Goal: Transaction & Acquisition: Download file/media

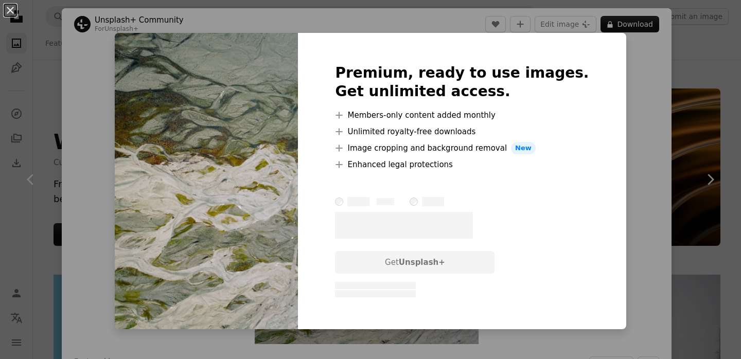
scroll to position [6892, 0]
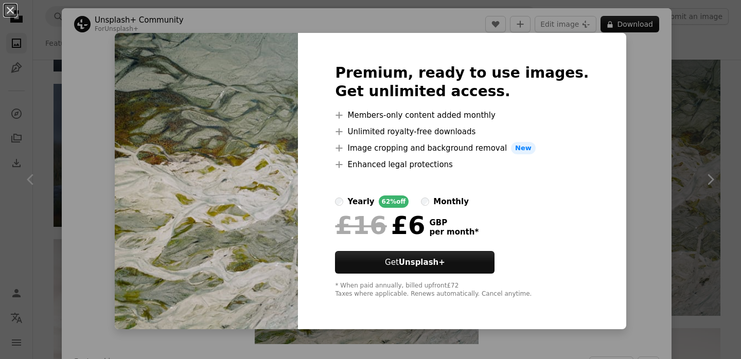
click at [600, 130] on div "Premium, ready to use images. Get unlimited access. A plus sign Members-only co…" at bounding box center [462, 181] width 328 height 296
click at [11, 10] on button "An X shape" at bounding box center [10, 10] width 12 height 12
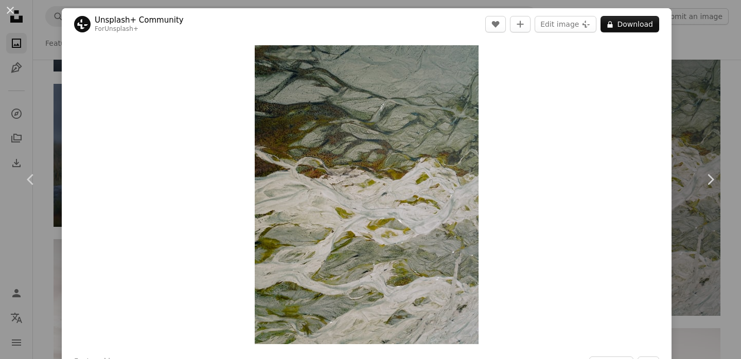
click at [53, 120] on div "An X shape Chevron left Chevron right Unsplash+ Community For Unsplash+ A heart…" at bounding box center [370, 179] width 741 height 359
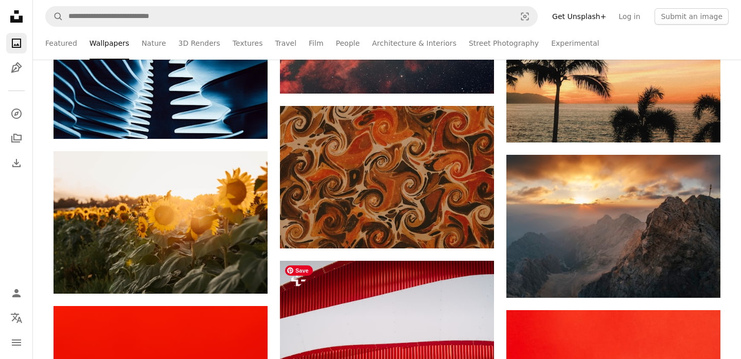
scroll to position [12003, 0]
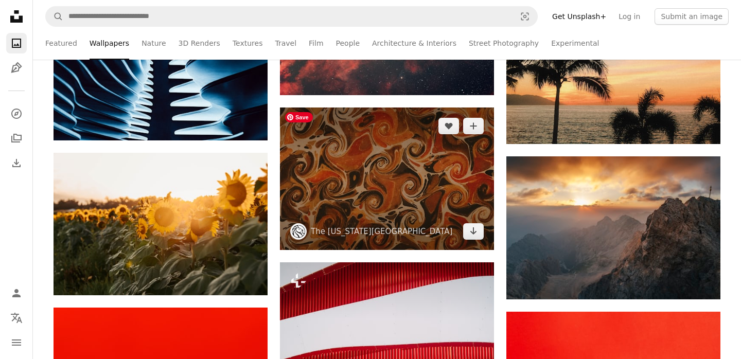
click at [407, 147] on img at bounding box center [387, 179] width 214 height 143
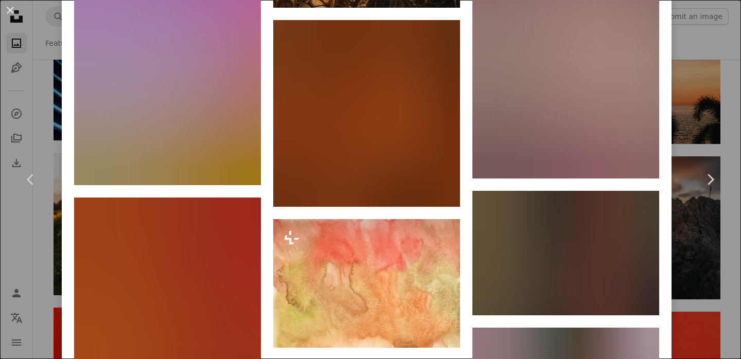
scroll to position [3824, 0]
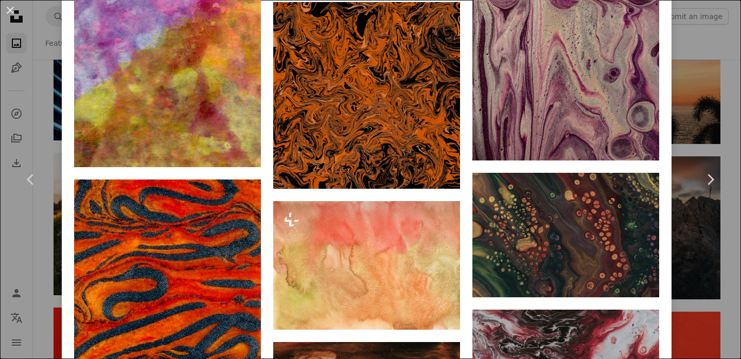
click at [707, 276] on div "An X shape Chevron left Chevron right The [US_STATE][GEOGRAPHIC_DATA] nypl A he…" at bounding box center [370, 179] width 741 height 359
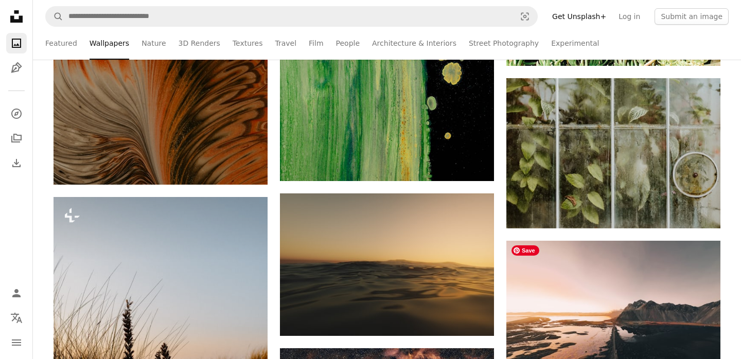
scroll to position [18193, 0]
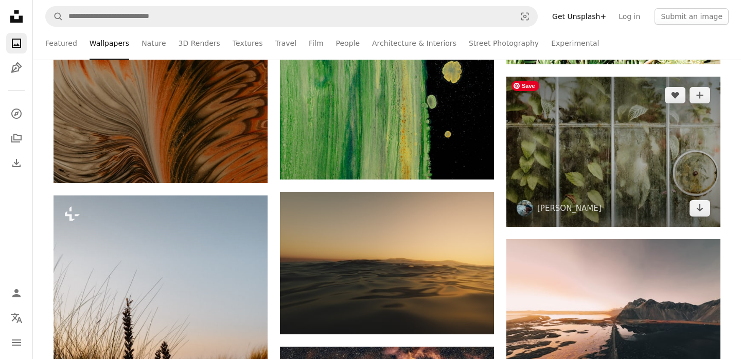
click at [660, 159] on img at bounding box center [613, 152] width 214 height 151
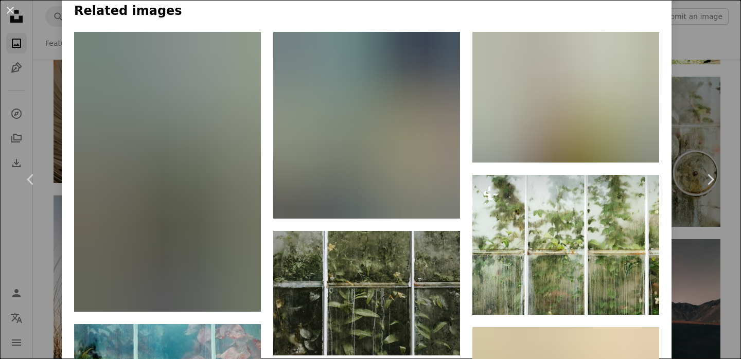
scroll to position [653, 0]
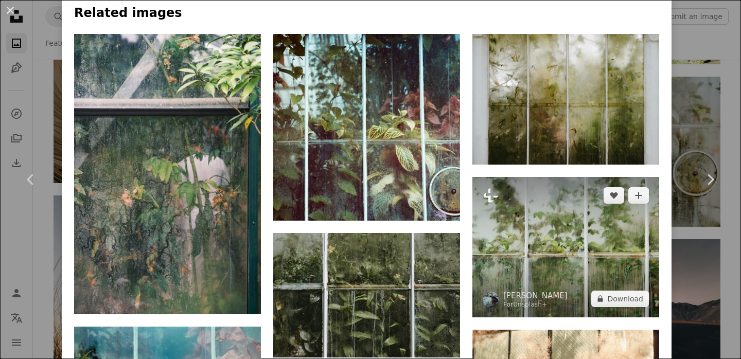
click at [624, 237] on img at bounding box center [566, 247] width 187 height 140
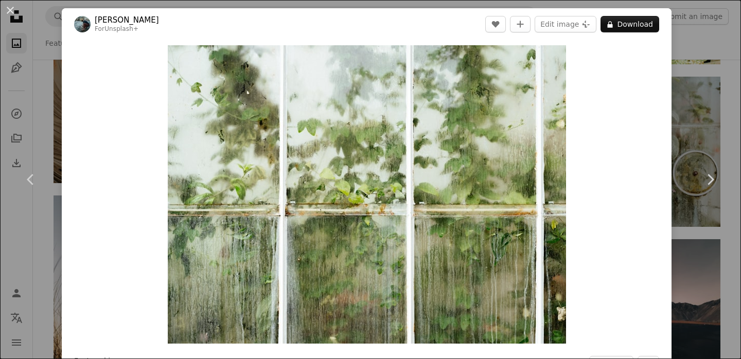
click at [113, 16] on link "[PERSON_NAME]" at bounding box center [127, 20] width 64 height 10
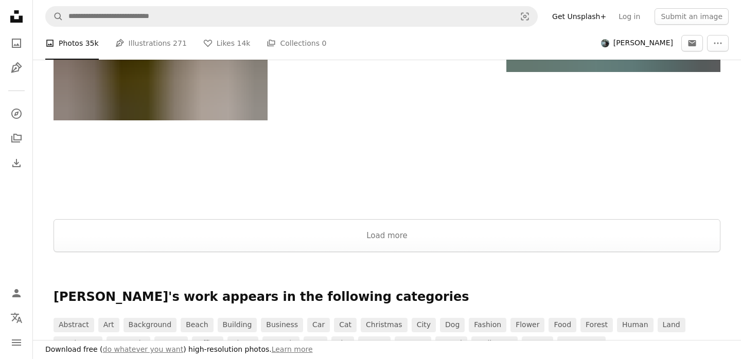
scroll to position [1974, 0]
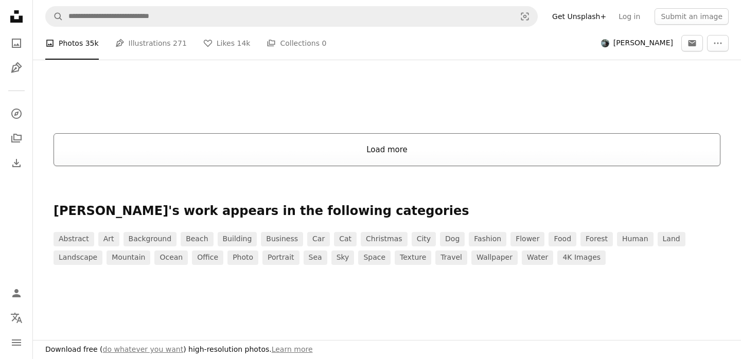
click at [217, 147] on button "Load more" at bounding box center [387, 149] width 667 height 33
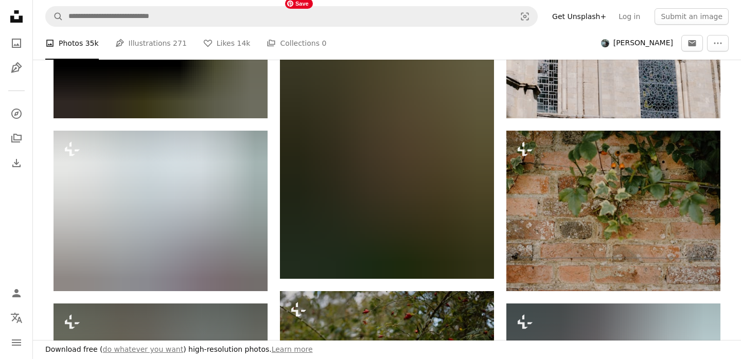
scroll to position [4073, 0]
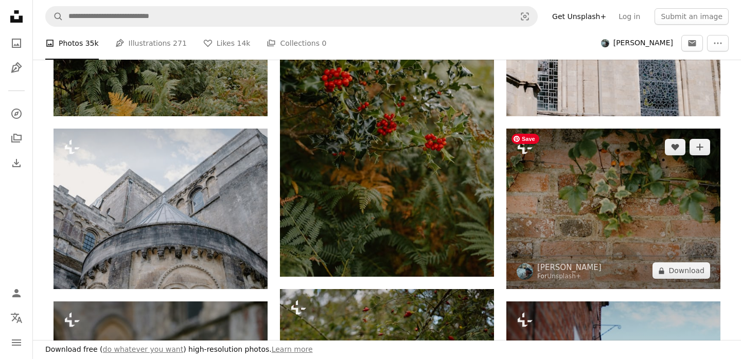
click at [622, 195] on img at bounding box center [613, 209] width 214 height 161
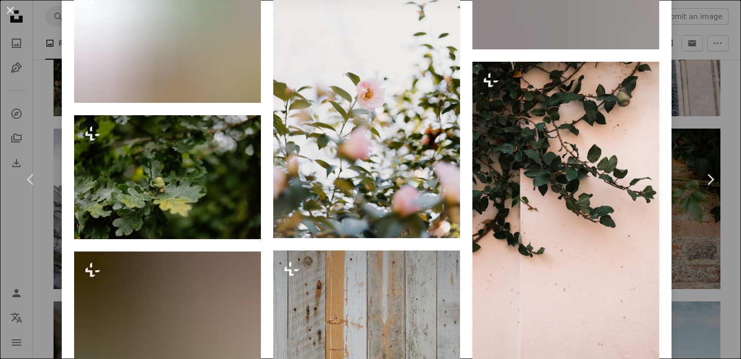
scroll to position [5829, 0]
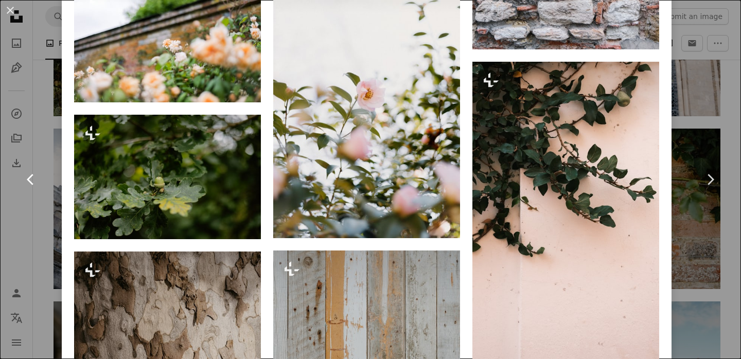
click at [37, 188] on link "Chevron left" at bounding box center [31, 179] width 62 height 99
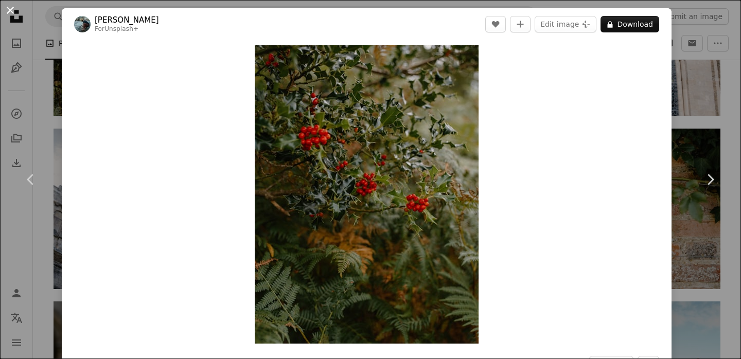
click at [11, 5] on button "An X shape" at bounding box center [10, 10] width 12 height 12
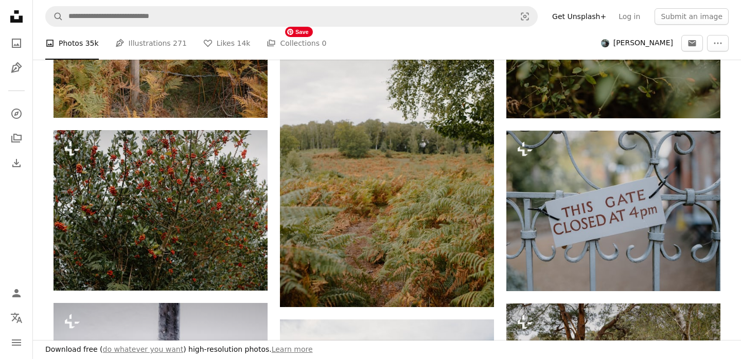
scroll to position [6348, 0]
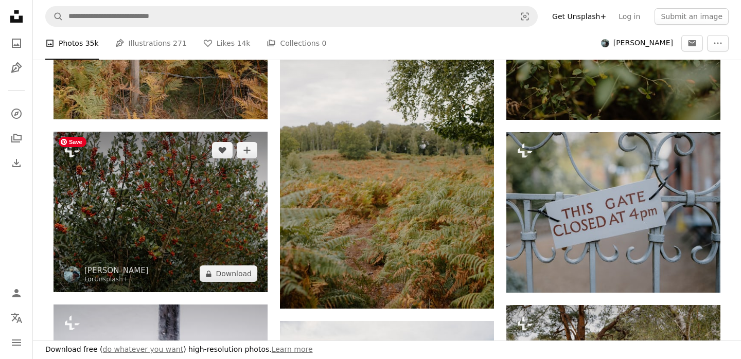
click at [209, 199] on img at bounding box center [161, 212] width 214 height 161
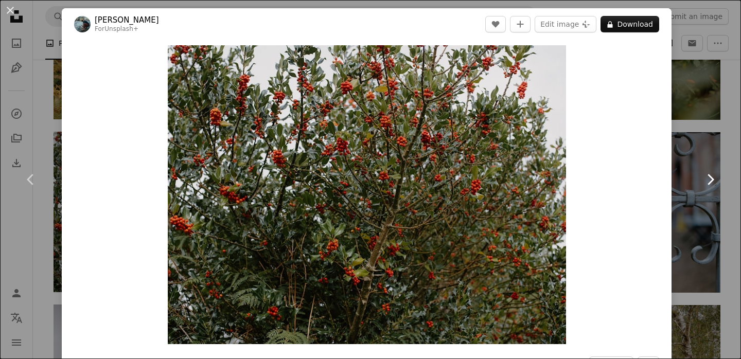
click at [722, 148] on link "Chevron right" at bounding box center [710, 179] width 62 height 99
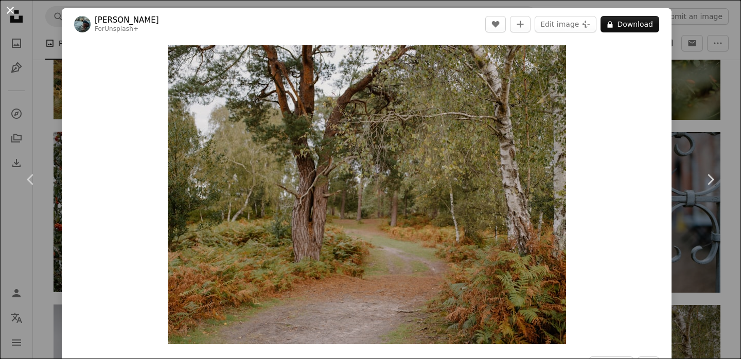
click at [16, 16] on button "An X shape" at bounding box center [10, 10] width 12 height 12
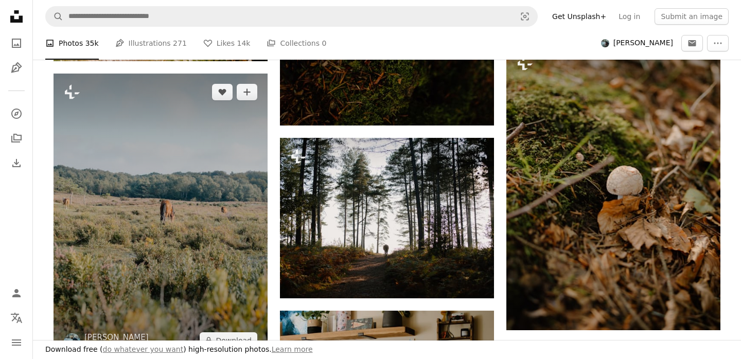
scroll to position [12493, 0]
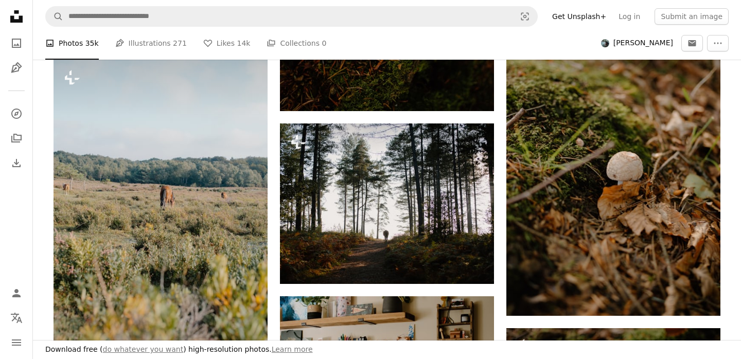
click at [22, 17] on icon at bounding box center [16, 16] width 12 height 12
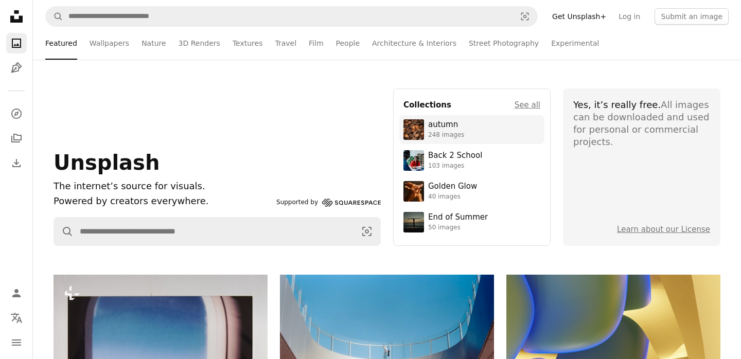
click at [442, 133] on div "248 images" at bounding box center [446, 135] width 36 height 8
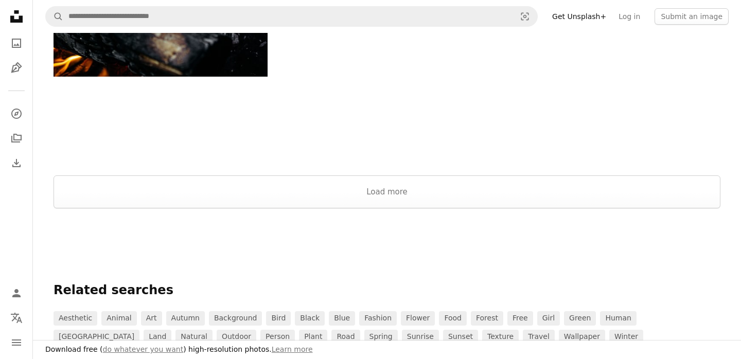
scroll to position [2222, 0]
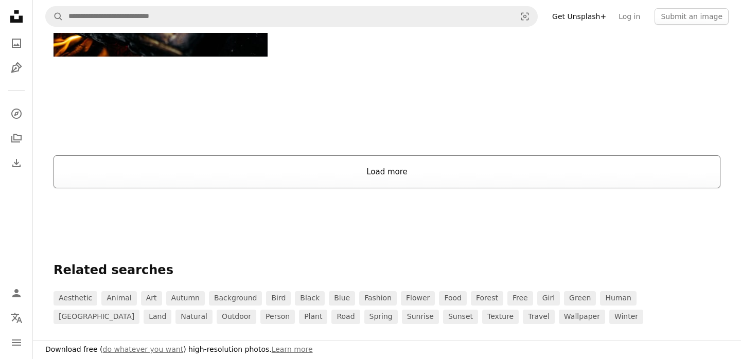
click at [396, 184] on button "Load more" at bounding box center [387, 171] width 667 height 33
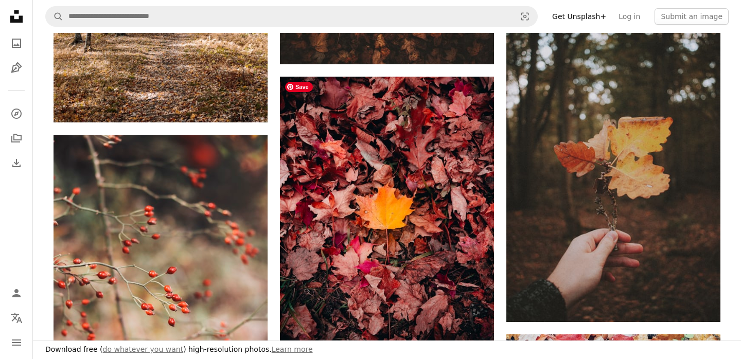
scroll to position [11290, 0]
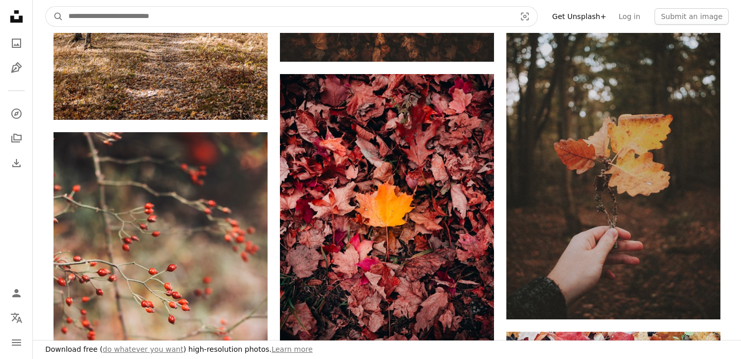
click at [287, 17] on input "Find visuals sitewide" at bounding box center [287, 17] width 449 height 20
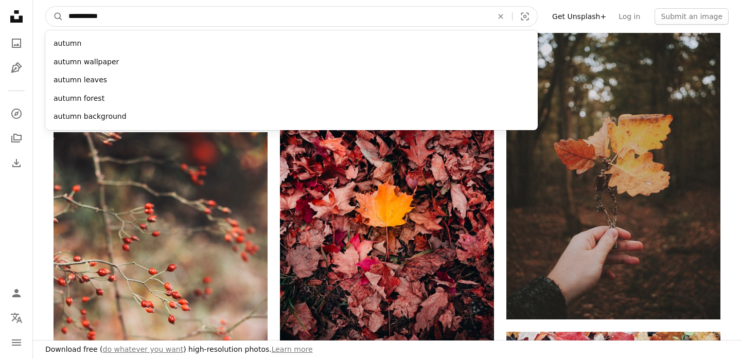
type input "**********"
click button "A magnifying glass" at bounding box center [55, 17] width 18 height 20
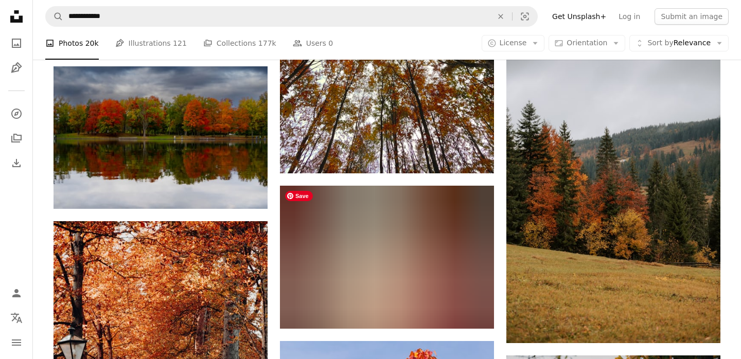
scroll to position [521, 0]
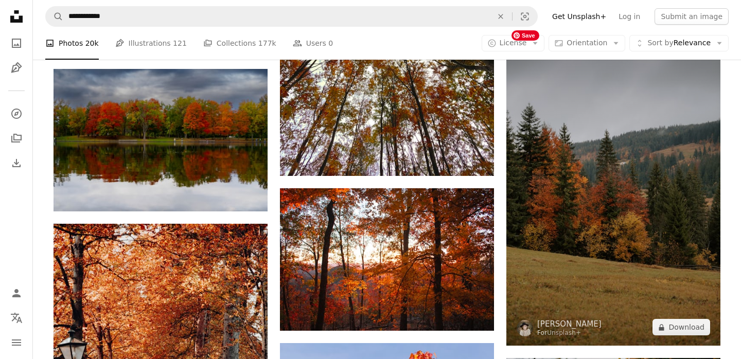
click at [642, 159] on img at bounding box center [613, 185] width 214 height 321
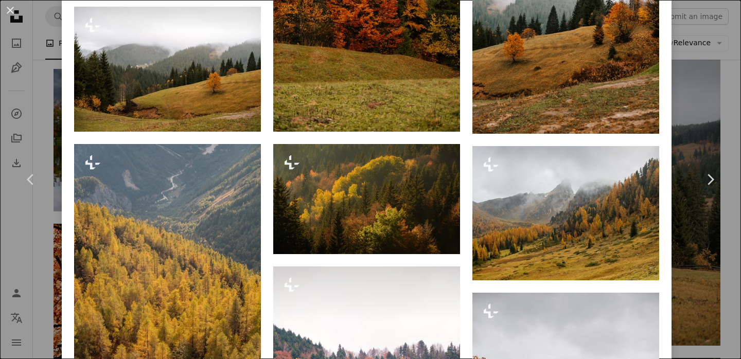
scroll to position [1156, 0]
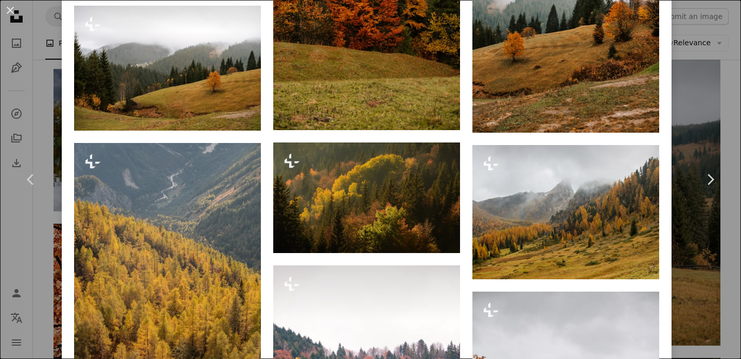
click at [266, 98] on div "Plus sign for Unsplash+ A heart A plus sign [PERSON_NAME] For Unsplash+ A lock …" at bounding box center [366, 360] width 585 height 1569
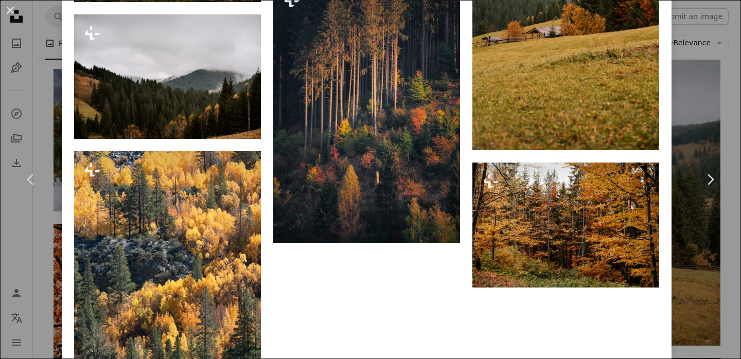
scroll to position [1878, 0]
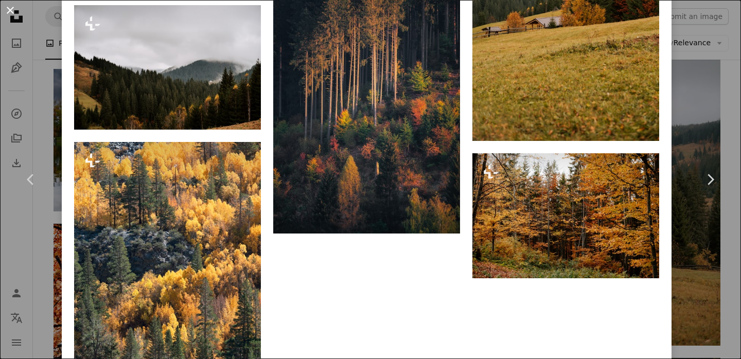
click at [11, 14] on button "An X shape" at bounding box center [10, 10] width 12 height 12
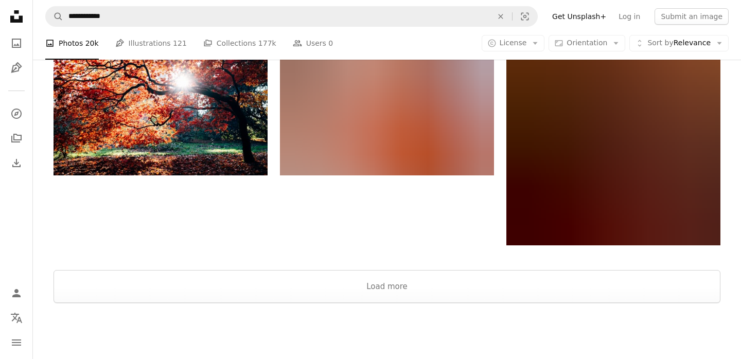
scroll to position [1714, 0]
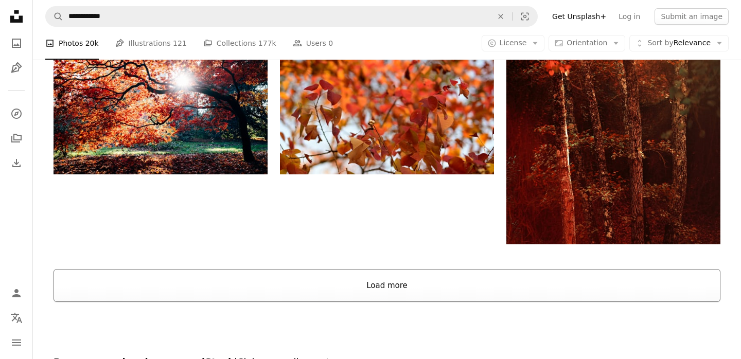
click at [436, 288] on button "Load more" at bounding box center [387, 285] width 667 height 33
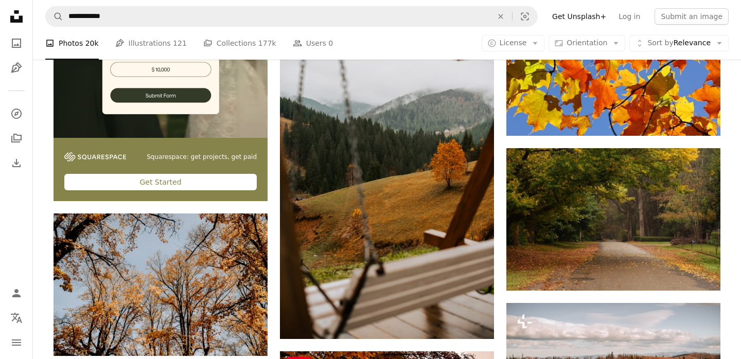
scroll to position [2369, 0]
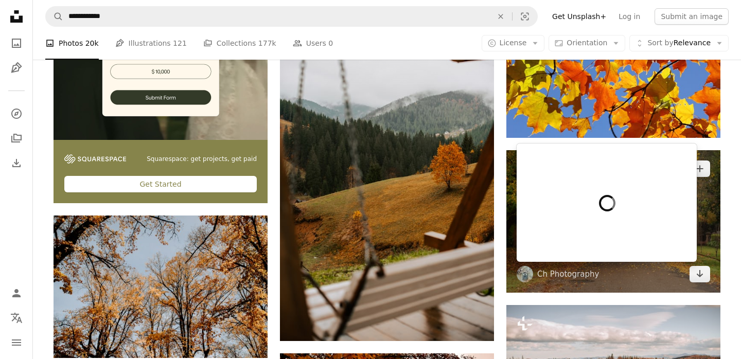
click at [615, 237] on div at bounding box center [607, 203] width 180 height 118
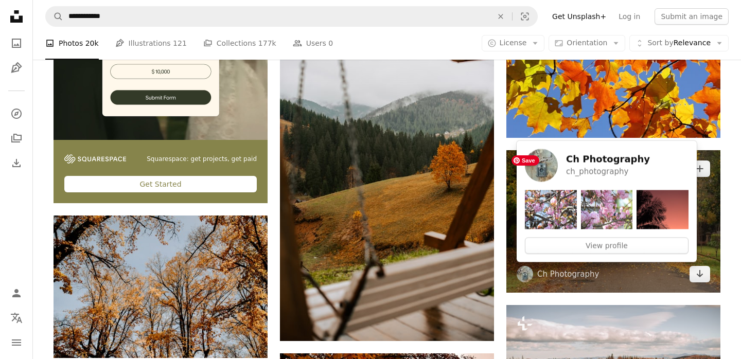
click at [649, 277] on img at bounding box center [613, 221] width 214 height 143
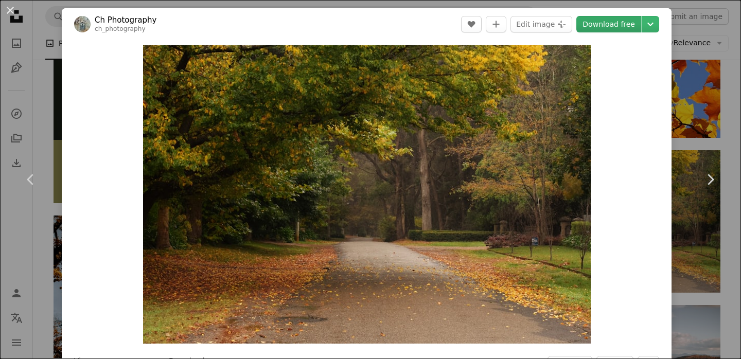
click at [621, 30] on link "Download free" at bounding box center [608, 24] width 65 height 16
